Goal: Transaction & Acquisition: Purchase product/service

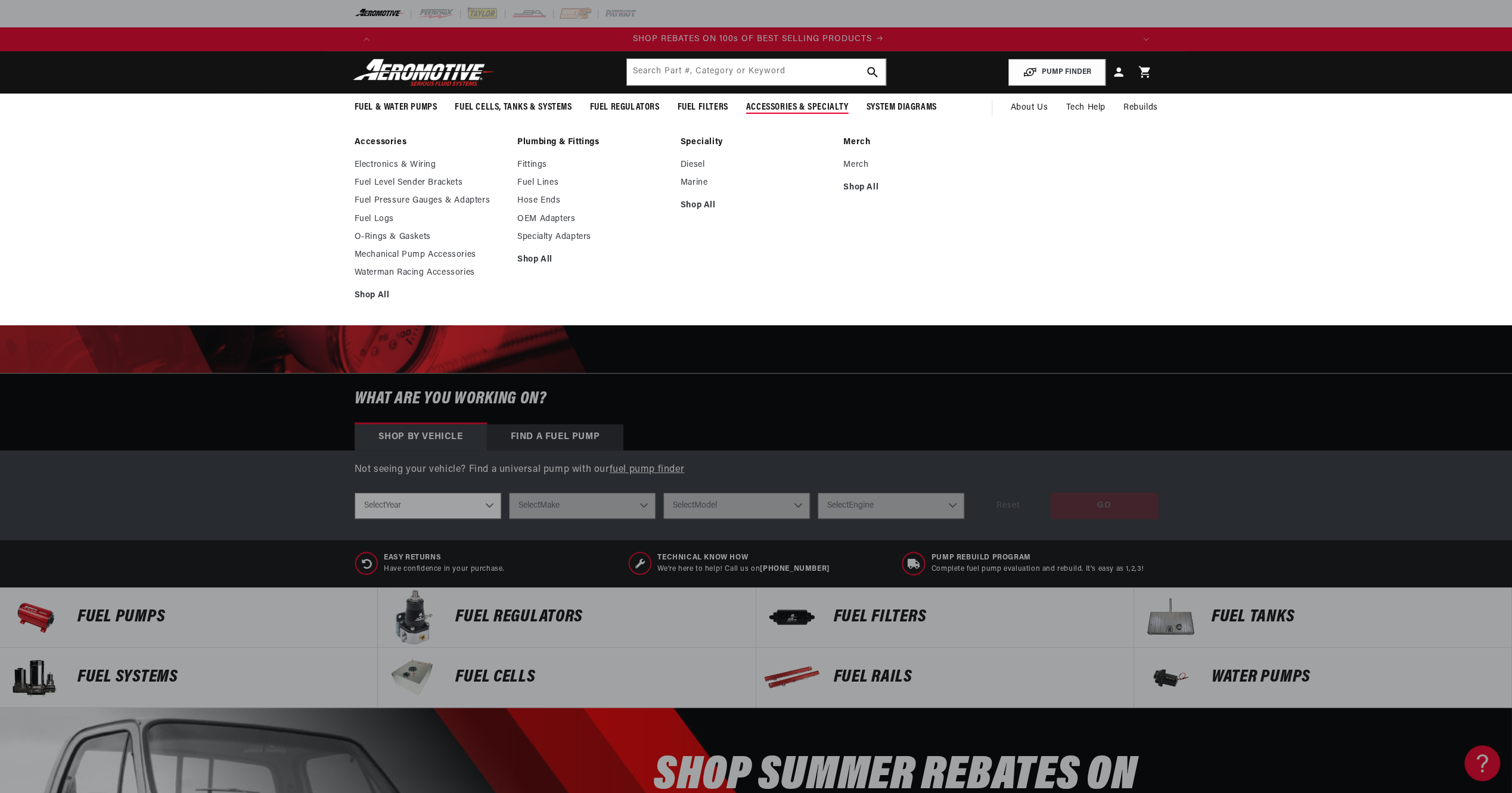
scroll to position [0, 1511]
click at [379, 298] on link "Shop All" at bounding box center [430, 295] width 152 height 11
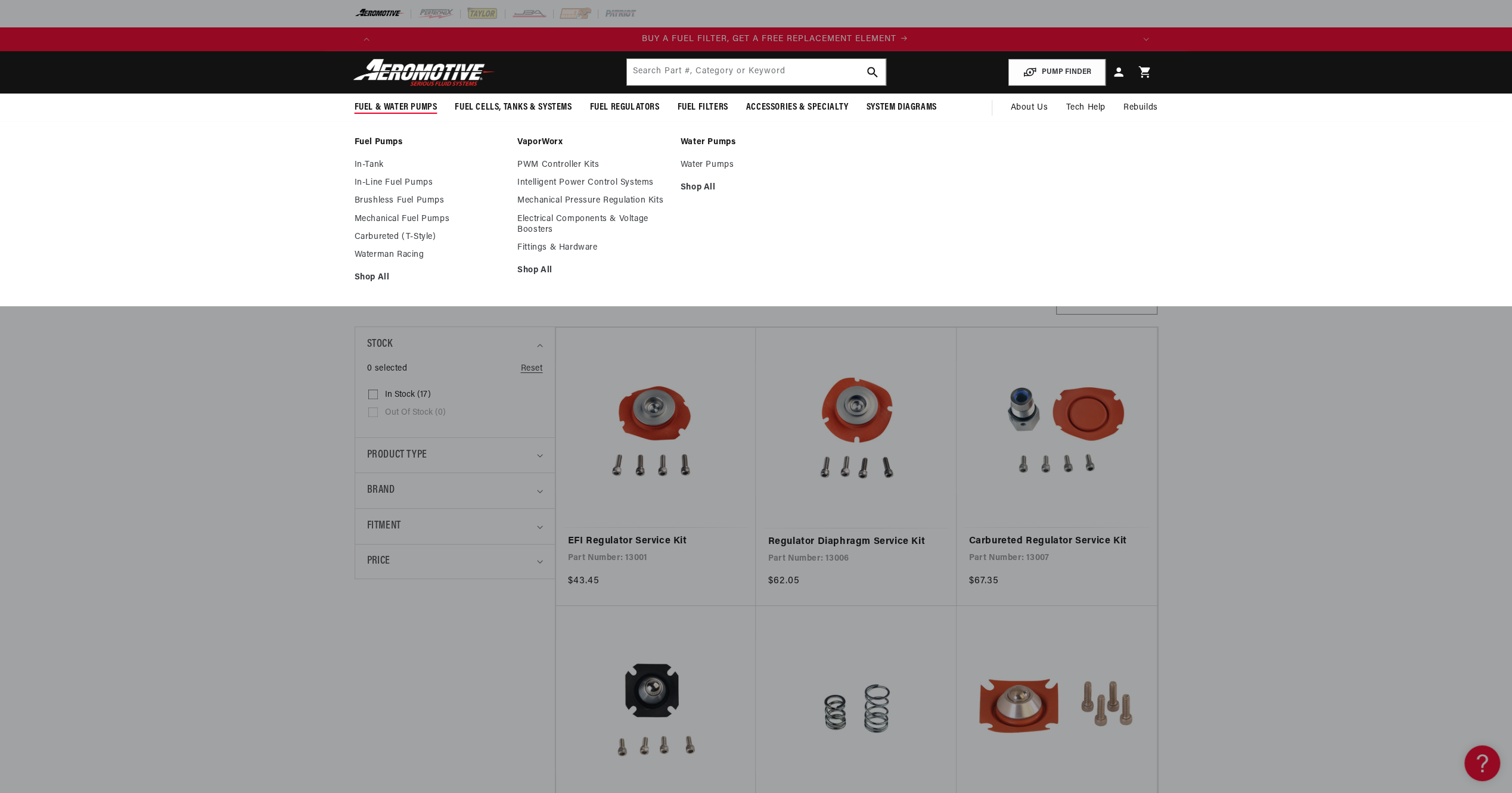
scroll to position [0, 755]
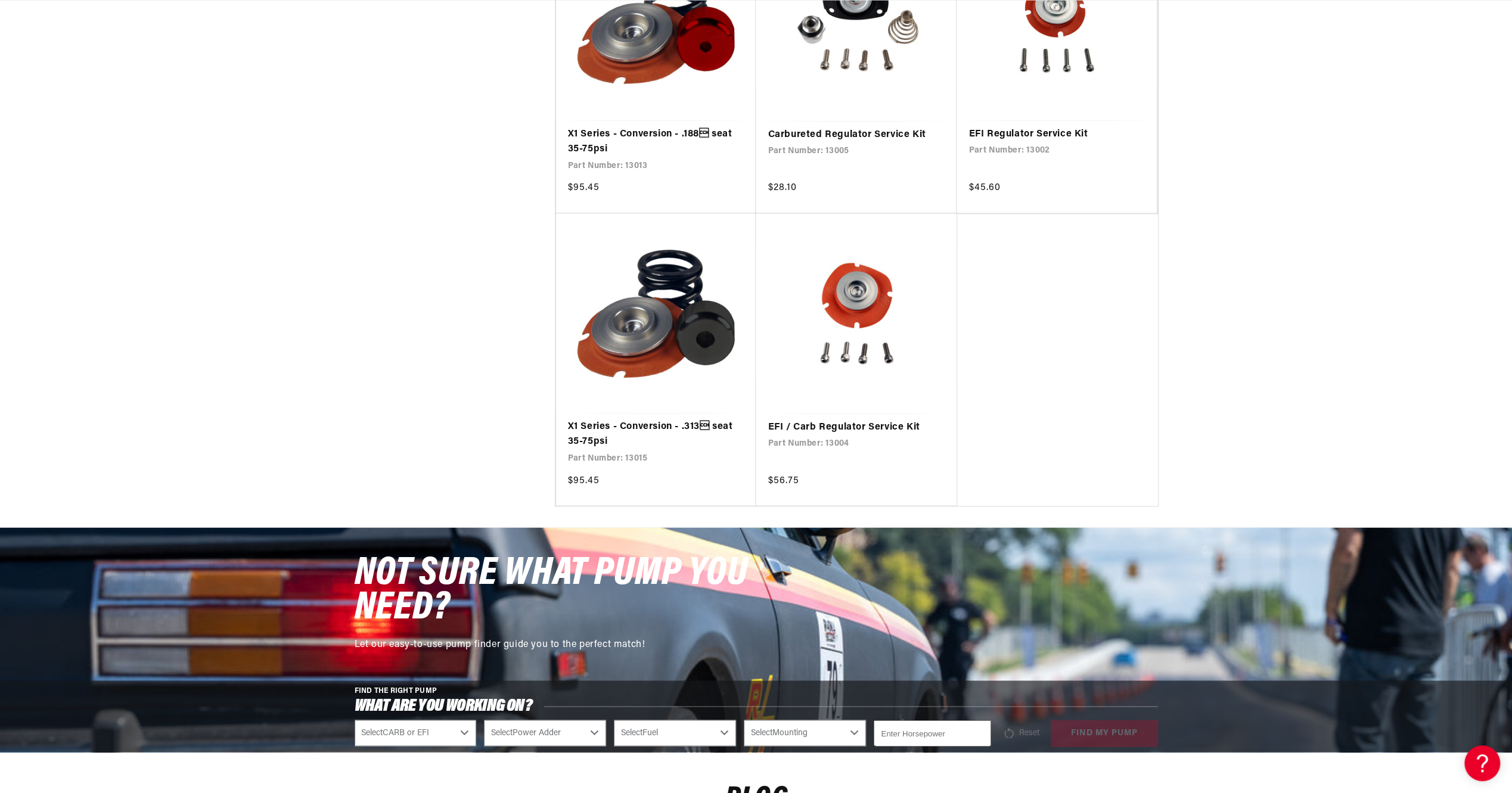
scroll to position [0, 2267]
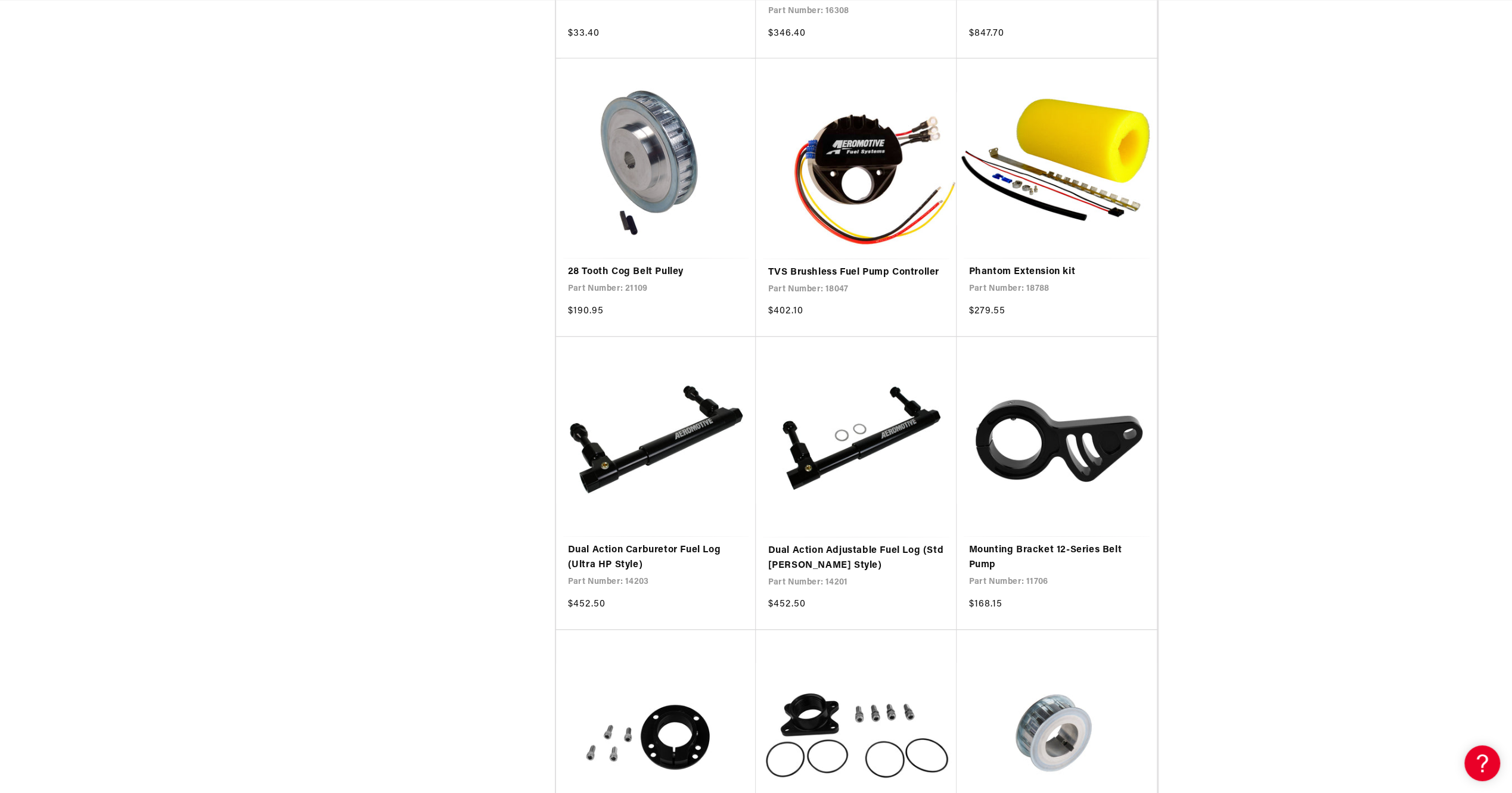
scroll to position [0, 755]
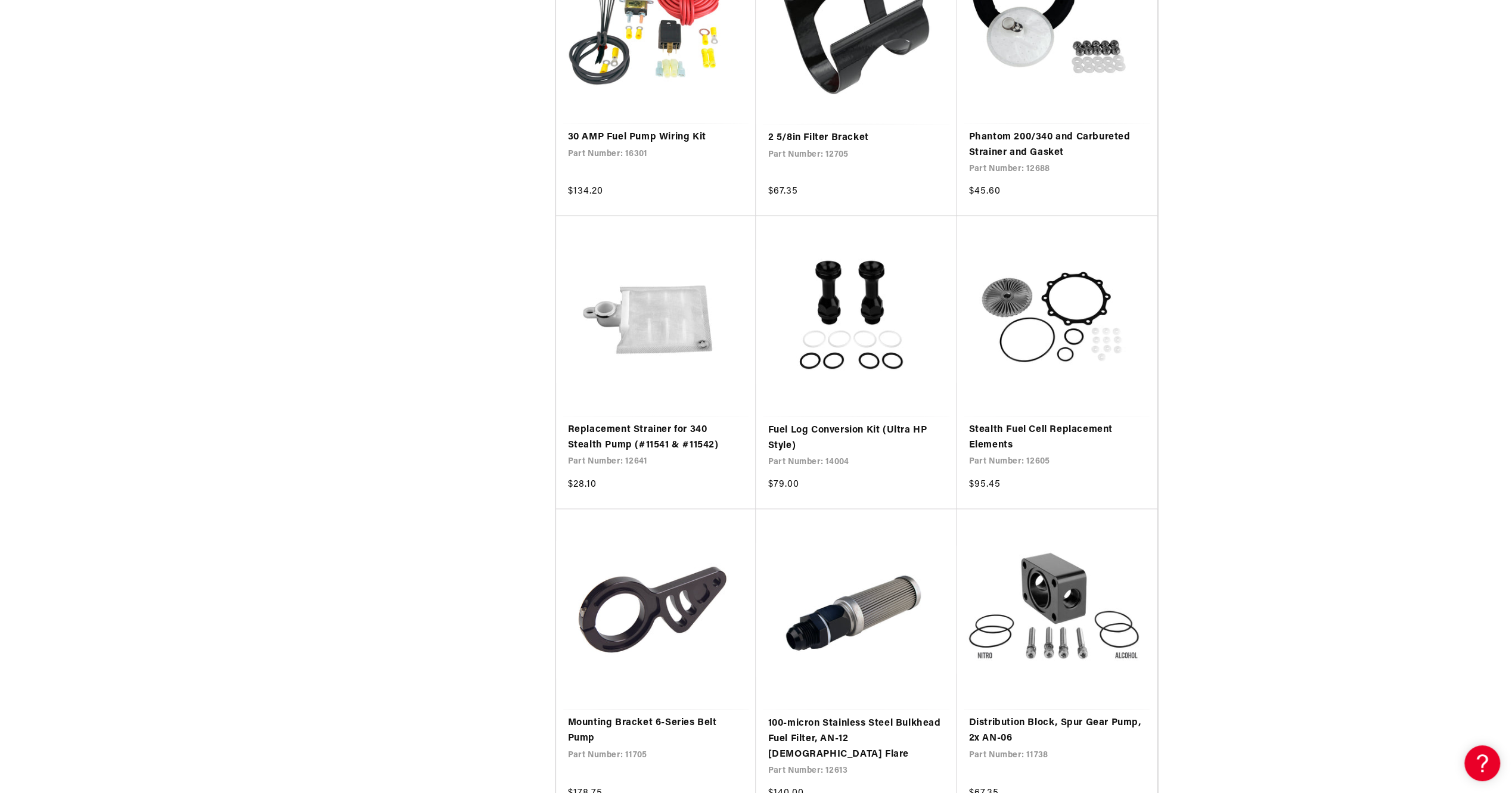
scroll to position [0, 1511]
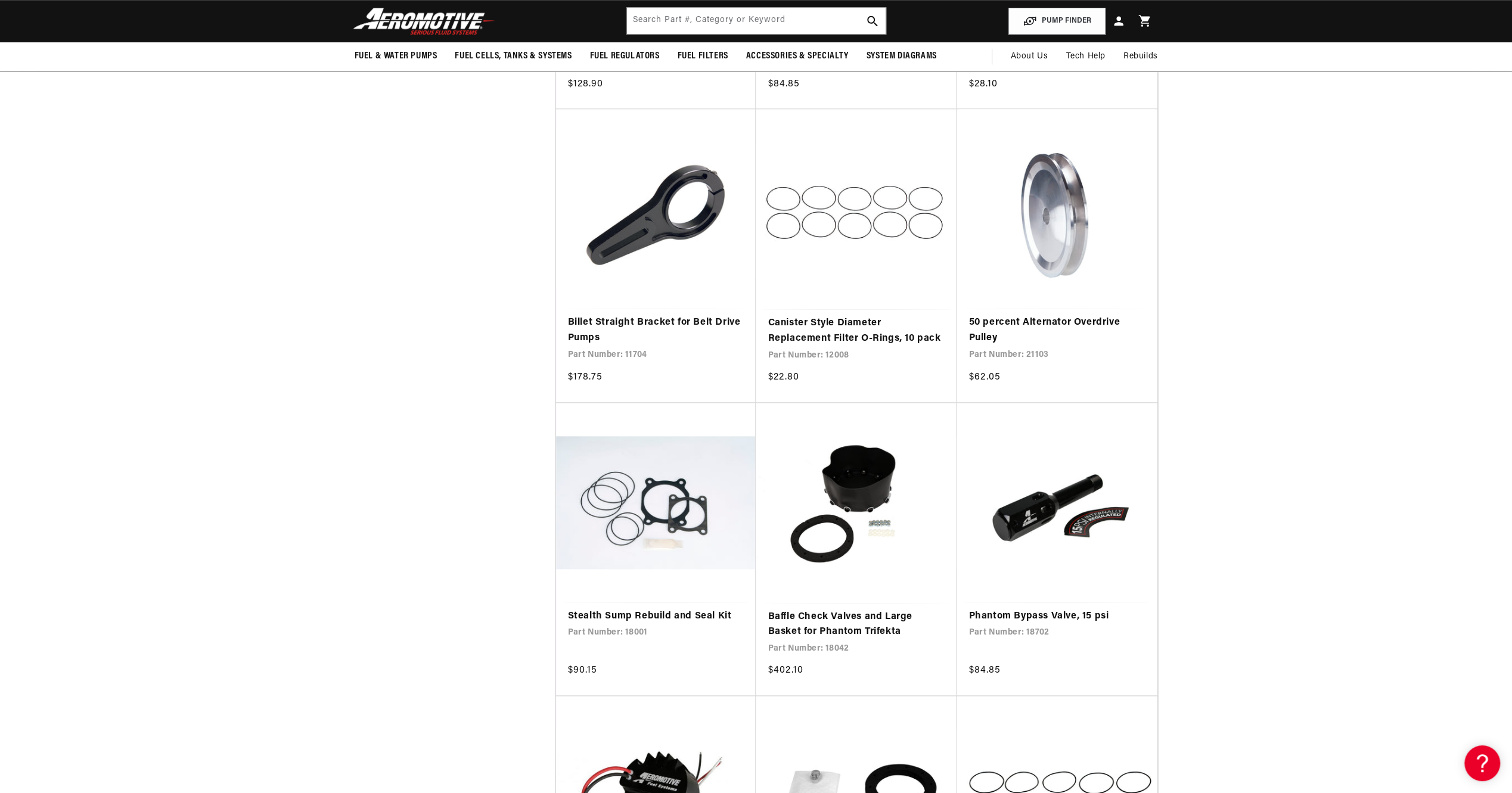
scroll to position [0, 755]
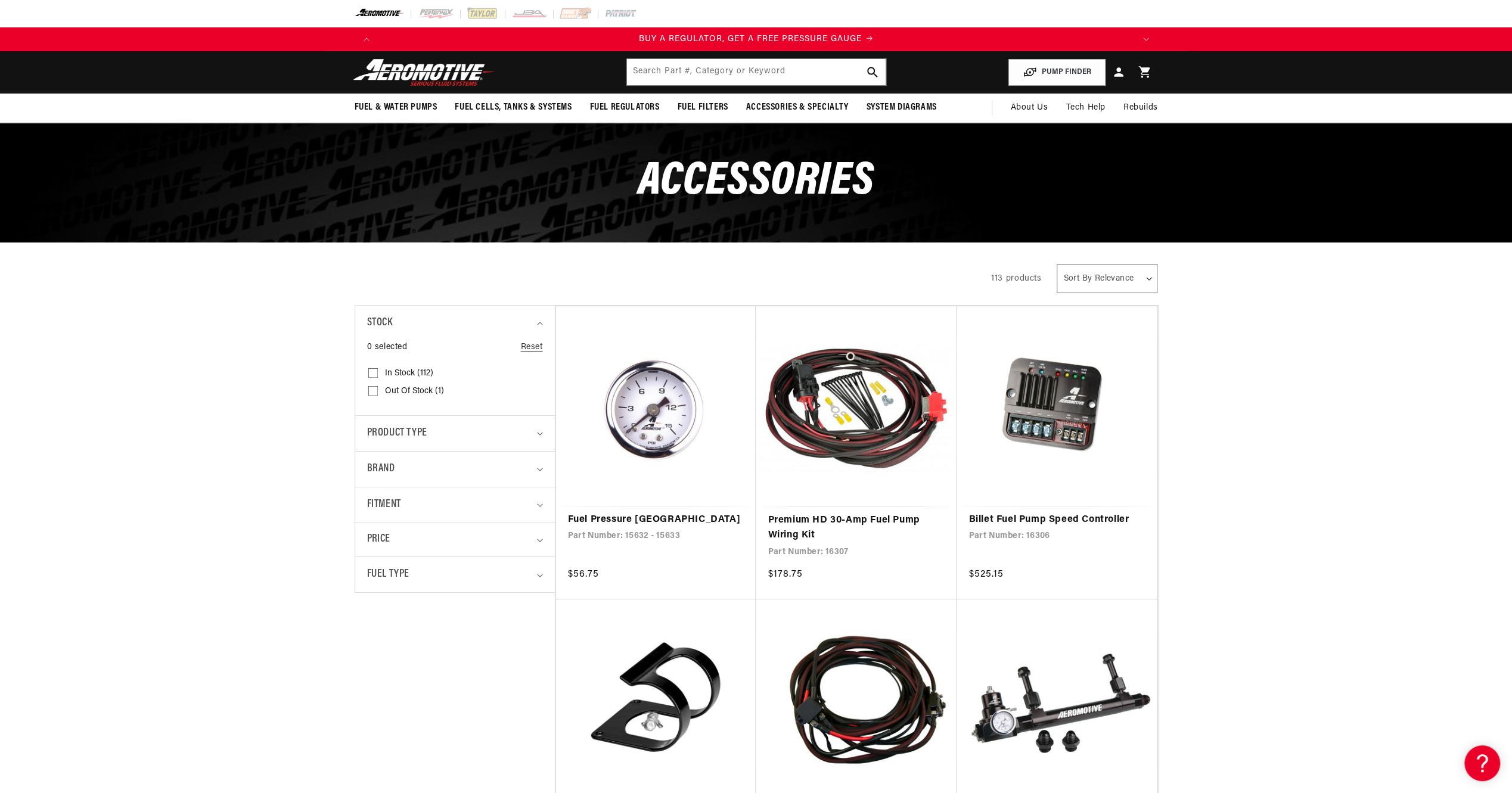
drag, startPoint x: 231, startPoint y: 523, endPoint x: 234, endPoint y: 23, distance: 500.0
click at [483, 425] on div "Product type" at bounding box center [450, 434] width 166 height 17
